Goal: Task Accomplishment & Management: Manage account settings

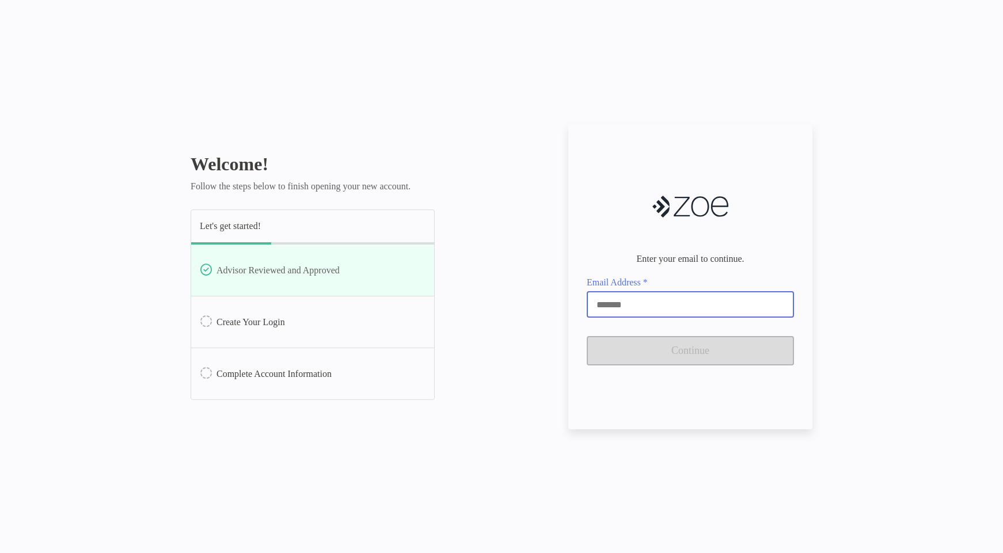
type input "**********"
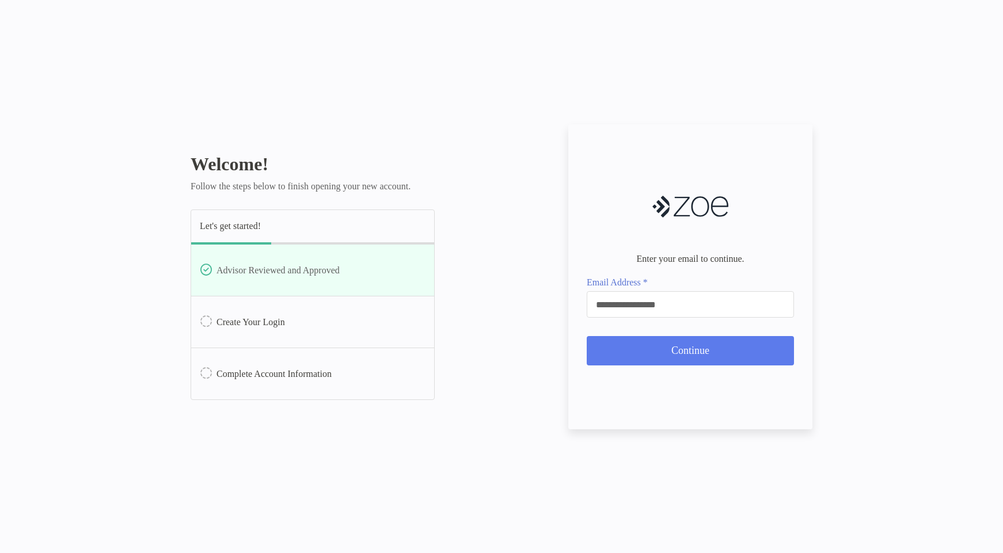
click at [629, 355] on button "Continue" at bounding box center [690, 350] width 207 height 29
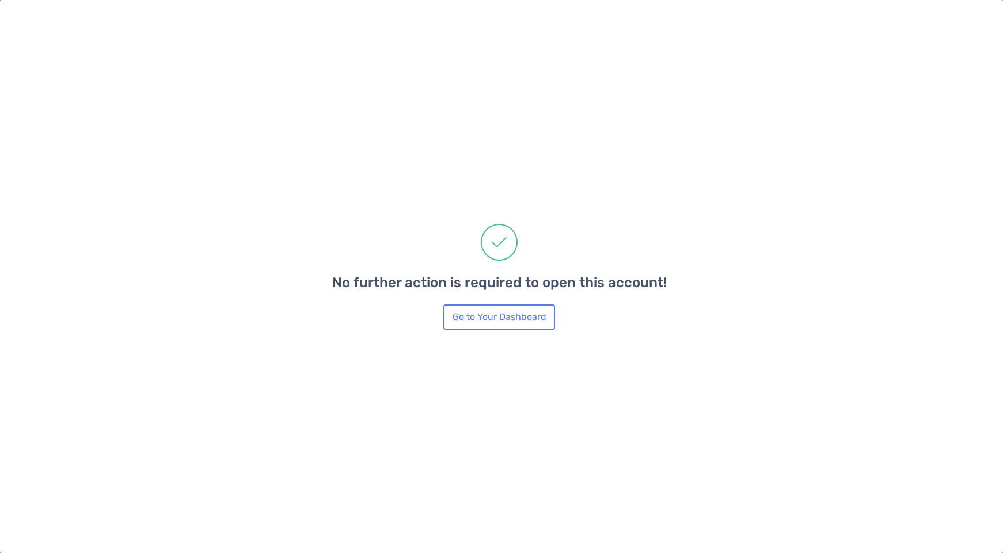
click at [480, 321] on button "Go to Your Dashboard" at bounding box center [499, 317] width 112 height 25
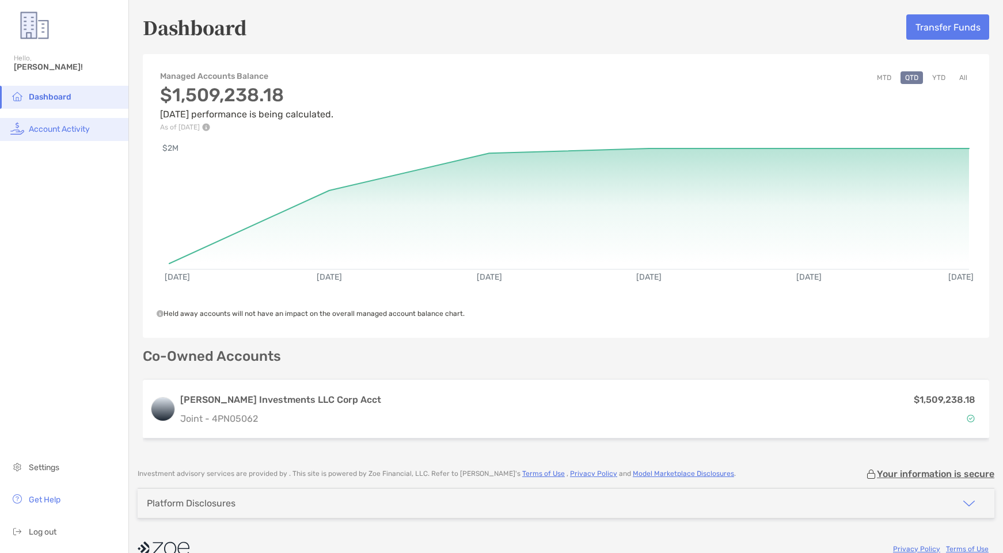
click at [37, 130] on span "Account Activity" at bounding box center [59, 129] width 61 height 10
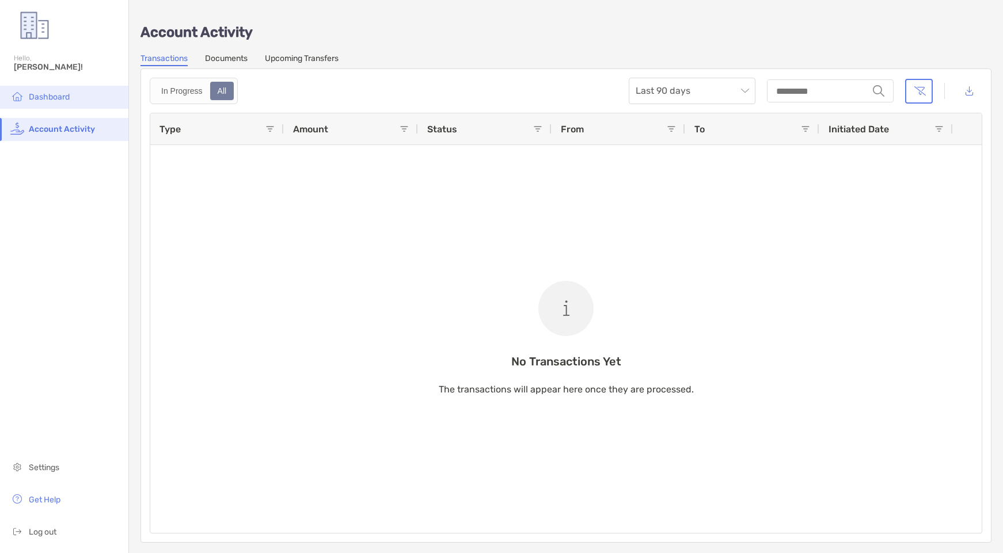
click at [45, 95] on span "Dashboard" at bounding box center [49, 97] width 41 height 10
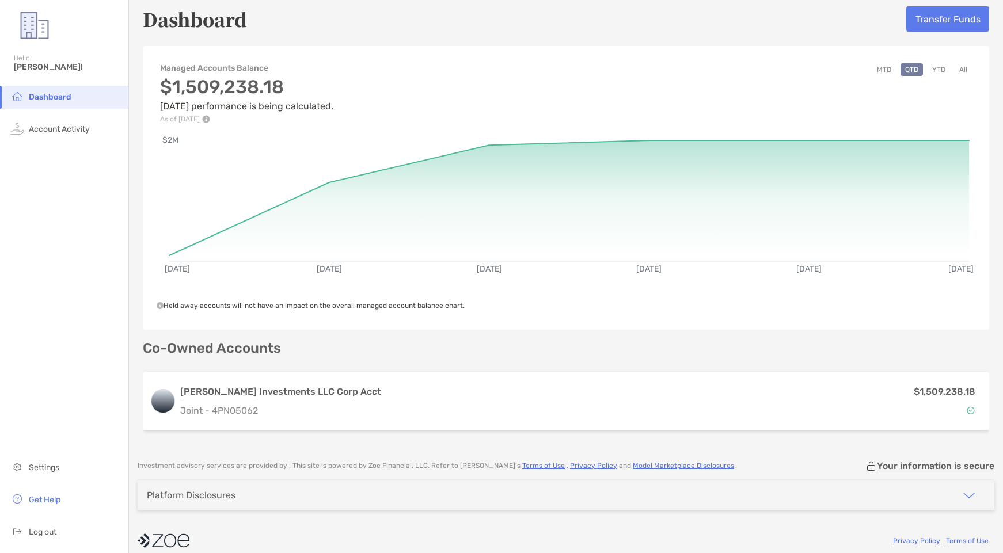
scroll to position [15, 0]
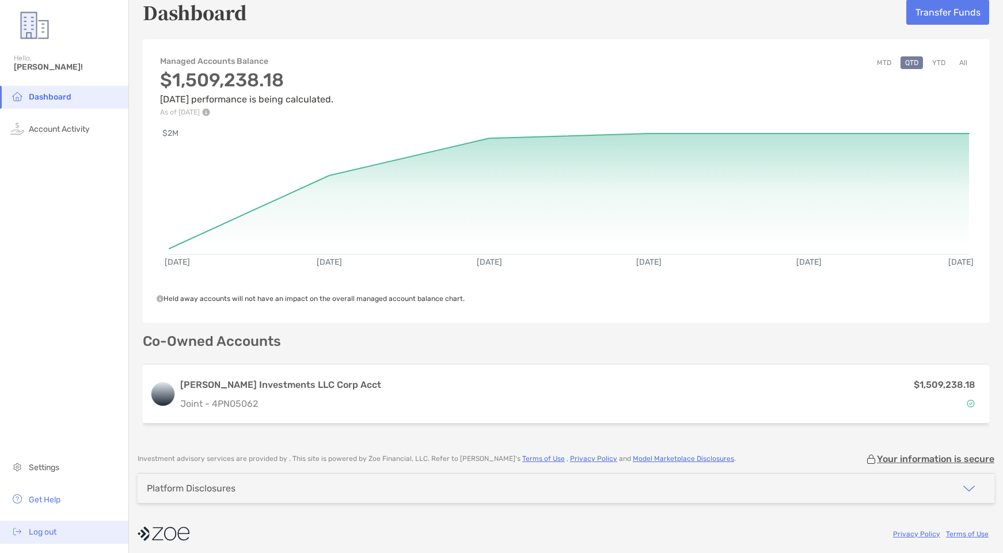
click at [45, 535] on span "Log out" at bounding box center [43, 532] width 28 height 10
